Goal: Task Accomplishment & Management: Complete application form

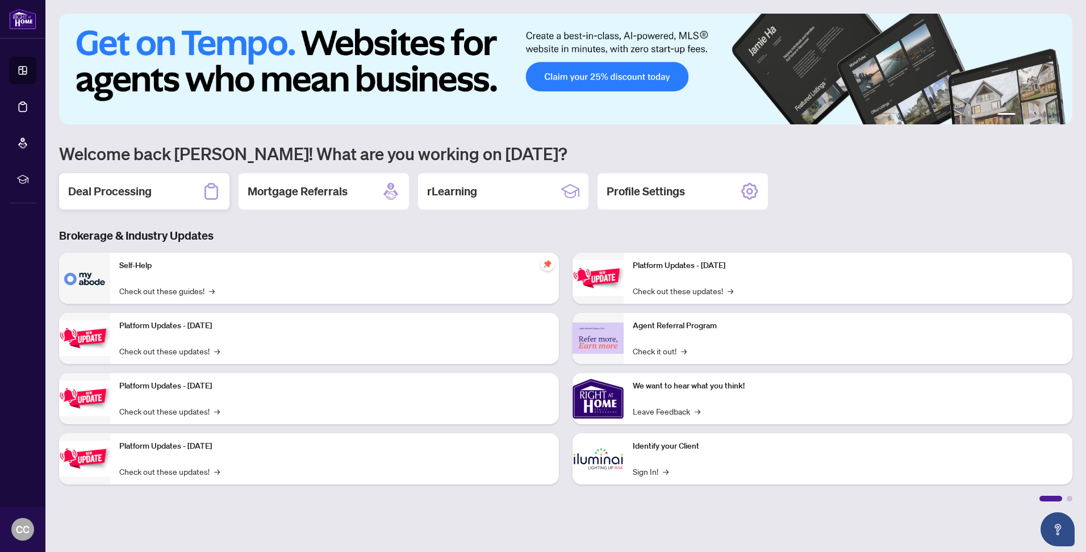
click at [129, 185] on h2 "Deal Processing" at bounding box center [109, 191] width 83 height 16
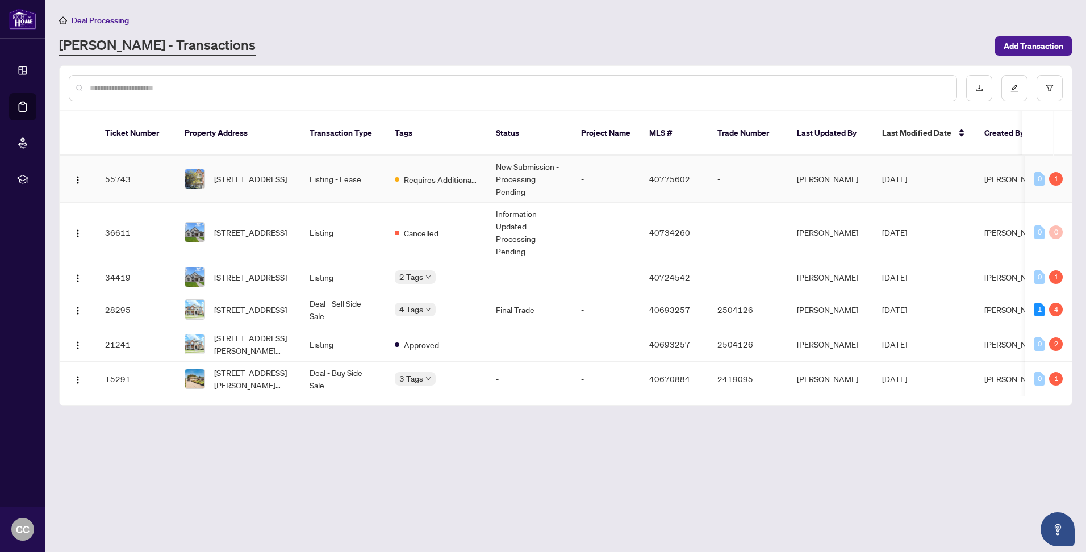
click at [293, 165] on td "[STREET_ADDRESS]" at bounding box center [237, 179] width 125 height 47
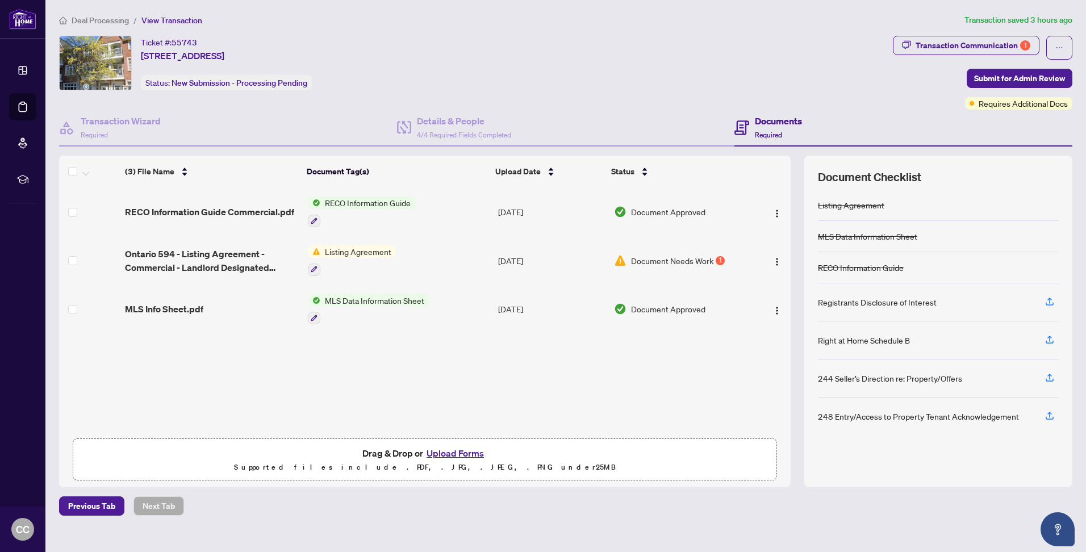
click at [446, 454] on button "Upload Forms" at bounding box center [455, 453] width 64 height 15
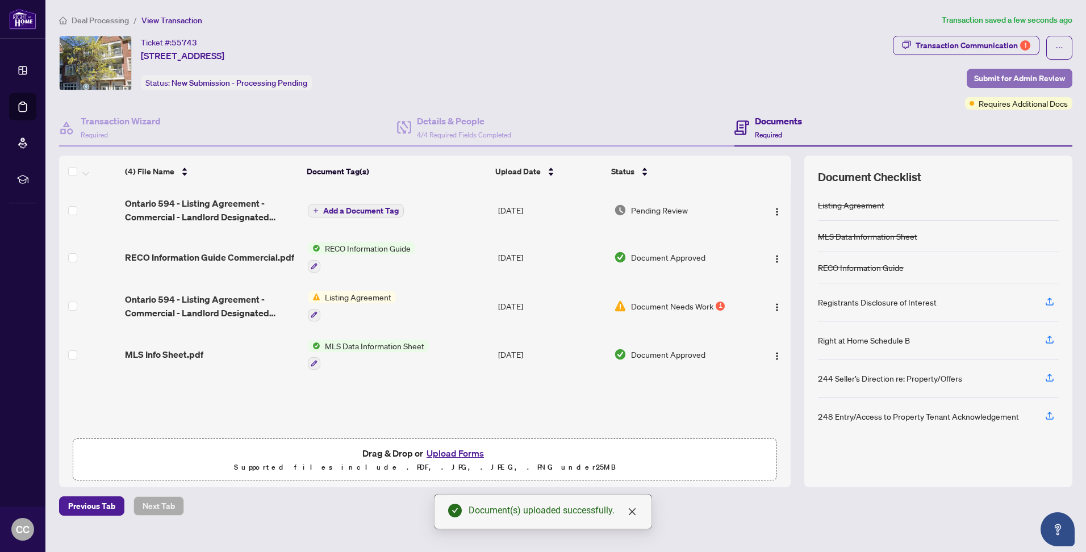
click at [1014, 74] on span "Submit for Admin Review" at bounding box center [1019, 78] width 91 height 18
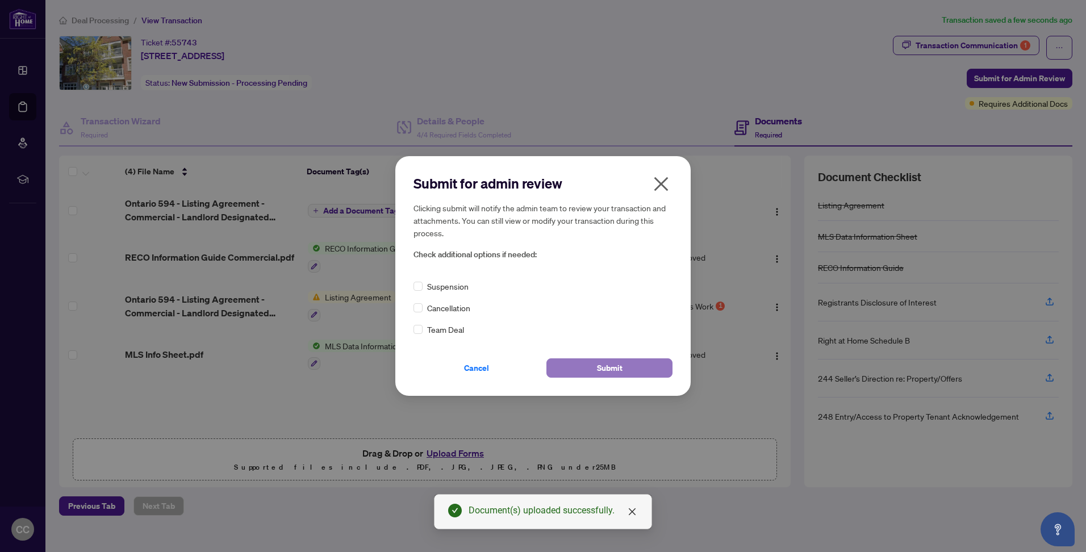
click at [617, 365] on span "Submit" at bounding box center [610, 368] width 26 height 18
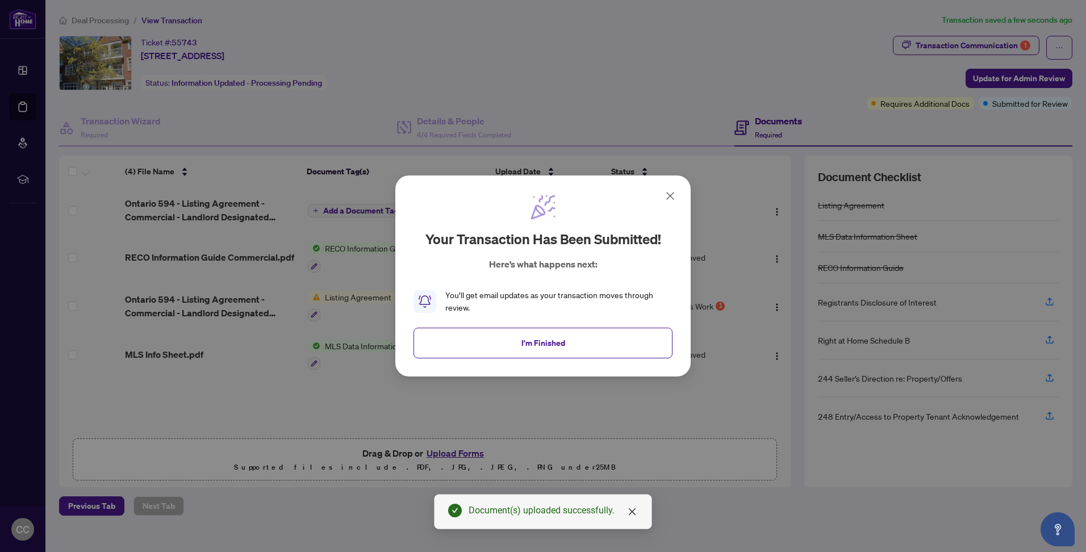
click at [670, 192] on icon at bounding box center [670, 196] width 14 height 14
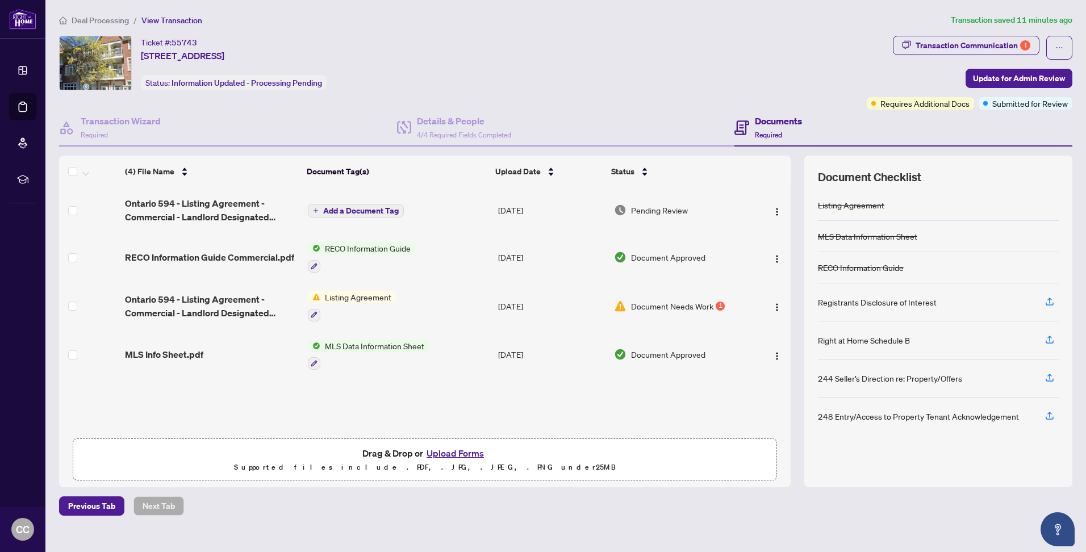
click at [443, 454] on button "Upload Forms" at bounding box center [455, 453] width 64 height 15
